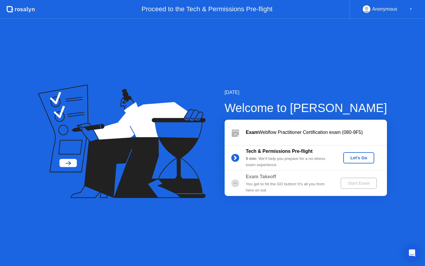
click at [362, 157] on div "Let's Go" at bounding box center [359, 157] width 26 height 5
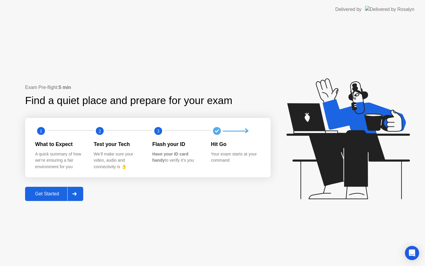
click at [56, 193] on div "Get Started" at bounding box center [47, 193] width 40 height 5
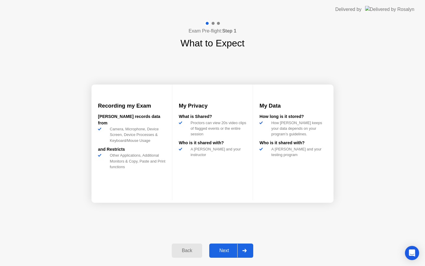
click at [227, 250] on div "Next" at bounding box center [224, 250] width 26 height 5
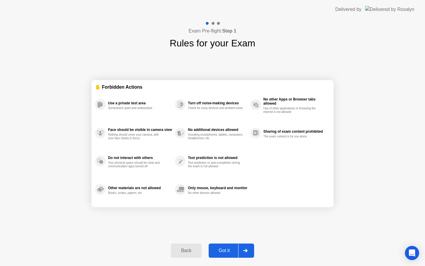
click at [225, 250] on div "Got it" at bounding box center [225, 250] width 28 height 5
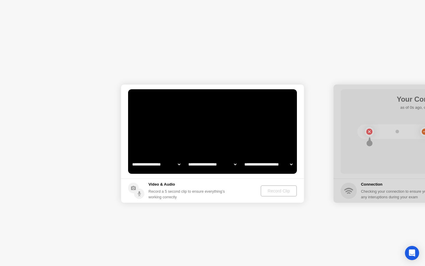
select select "**********"
select select "*******"
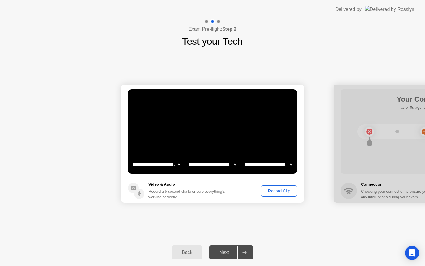
click at [274, 189] on div "Record Clip" at bounding box center [279, 190] width 32 height 5
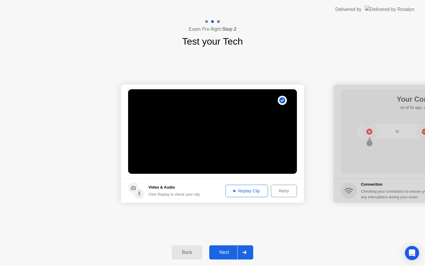
click at [280, 192] on div "Retry" at bounding box center [284, 190] width 22 height 5
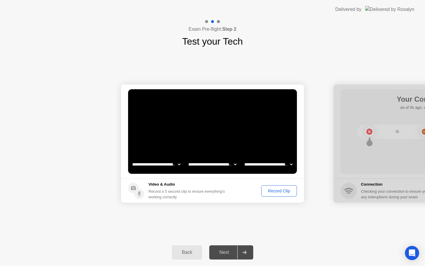
click at [277, 192] on div "Record Clip" at bounding box center [279, 190] width 32 height 5
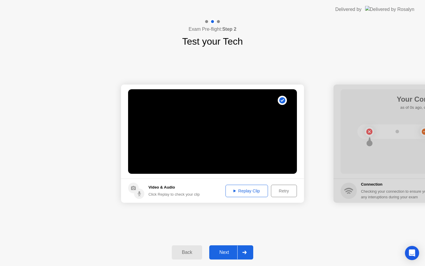
click at [227, 247] on button "Next" at bounding box center [231, 252] width 44 height 14
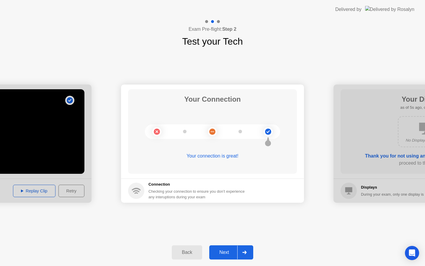
click at [228, 252] on div "Next" at bounding box center [224, 252] width 26 height 5
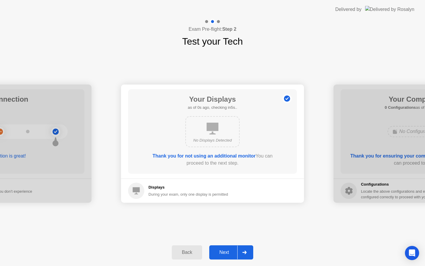
click at [228, 250] on div "Next" at bounding box center [224, 252] width 26 height 5
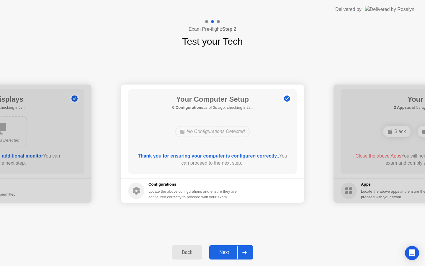
click at [230, 252] on div "Next" at bounding box center [224, 252] width 26 height 5
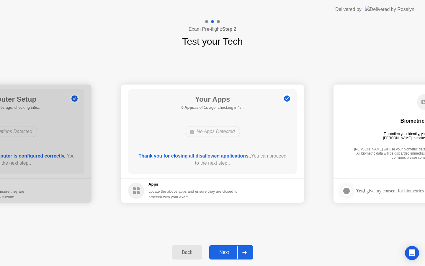
click at [223, 252] on div "Next" at bounding box center [224, 252] width 26 height 5
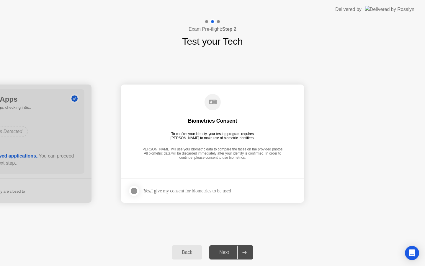
click at [138, 191] on div at bounding box center [134, 190] width 7 height 7
click at [226, 251] on div "Next" at bounding box center [224, 252] width 26 height 5
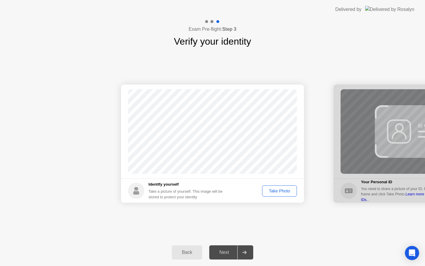
click at [280, 190] on div "Take Photo" at bounding box center [279, 190] width 31 height 5
click at [229, 252] on div "Next" at bounding box center [224, 252] width 26 height 5
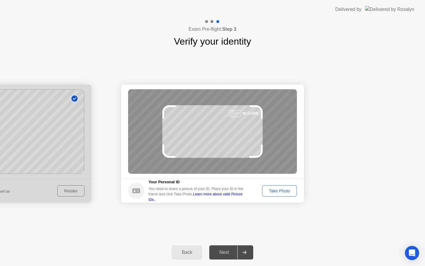
click at [284, 192] on div "Take Photo" at bounding box center [279, 190] width 31 height 5
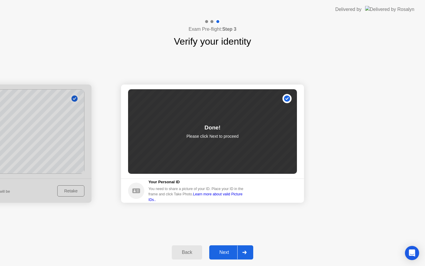
click at [220, 252] on div "Next" at bounding box center [224, 252] width 26 height 5
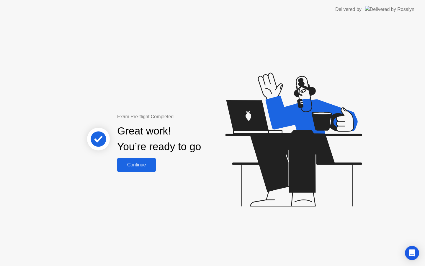
click at [142, 165] on div "Continue" at bounding box center [136, 164] width 35 height 5
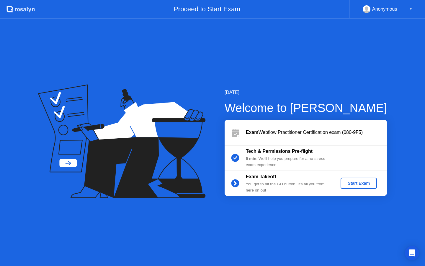
click at [362, 186] on button "Start Exam" at bounding box center [359, 182] width 36 height 11
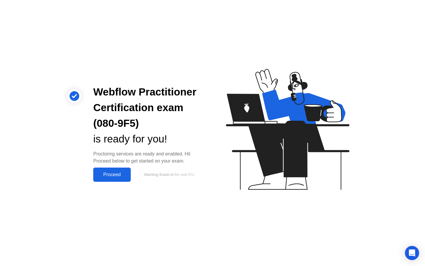
click at [118, 172] on div "Proceed" at bounding box center [112, 174] width 34 height 5
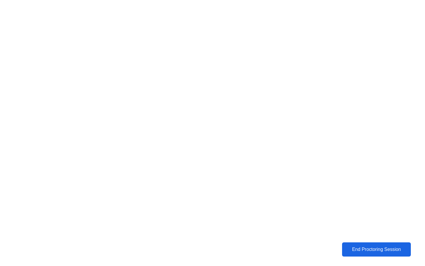
click at [389, 250] on div "End Proctoring Session" at bounding box center [377, 249] width 66 height 5
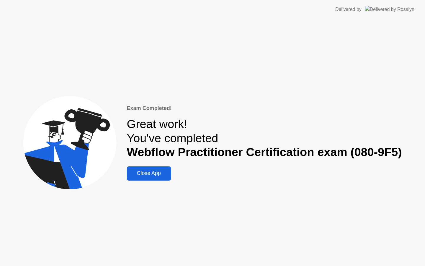
click at [146, 177] on button "Close App" at bounding box center [149, 173] width 44 height 14
